Goal: Information Seeking & Learning: Learn about a topic

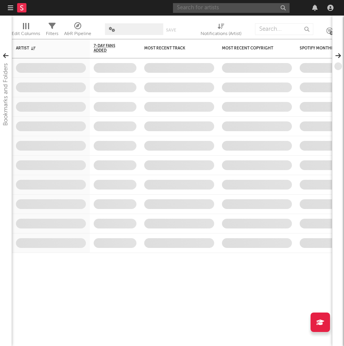
click at [228, 7] on input "text" at bounding box center [231, 8] width 117 height 10
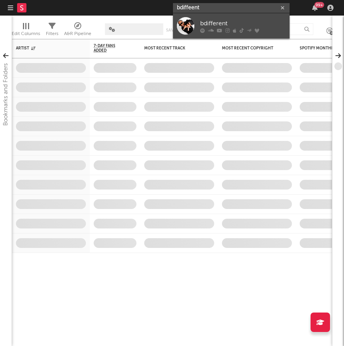
type input "bdiffeent"
click at [195, 26] on link "bdifferent" at bounding box center [231, 25] width 117 height 25
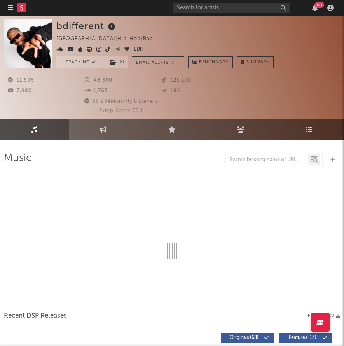
select select "6m"
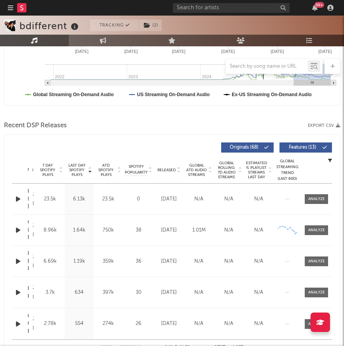
scroll to position [253, 0]
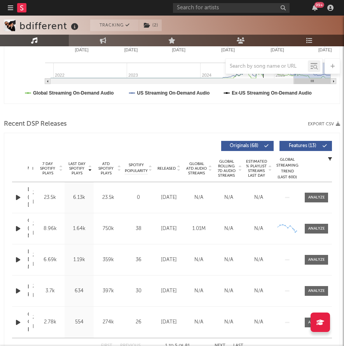
click at [167, 168] on span "Released" at bounding box center [167, 168] width 18 height 5
click at [167, 167] on span "Released" at bounding box center [167, 168] width 18 height 5
click at [313, 199] on div at bounding box center [316, 197] width 17 height 6
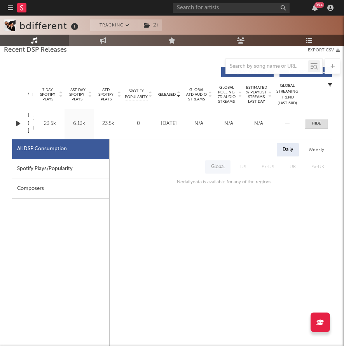
scroll to position [325, 0]
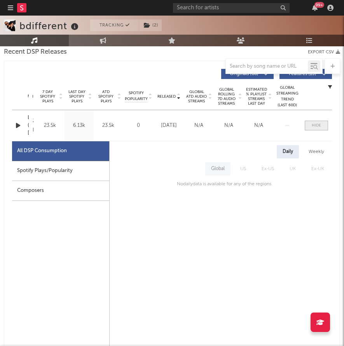
click at [318, 123] on div at bounding box center [316, 126] width 9 height 6
